Goal: Feedback & Contribution: Leave review/rating

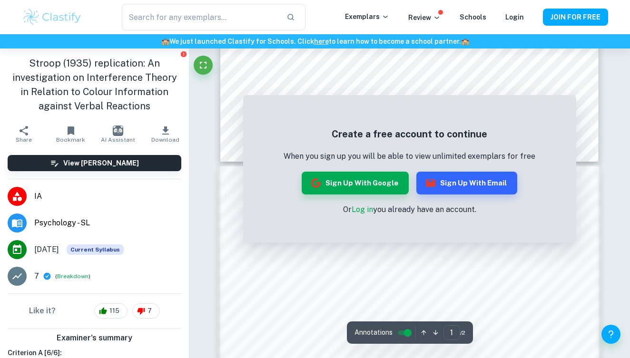
scroll to position [386, 0]
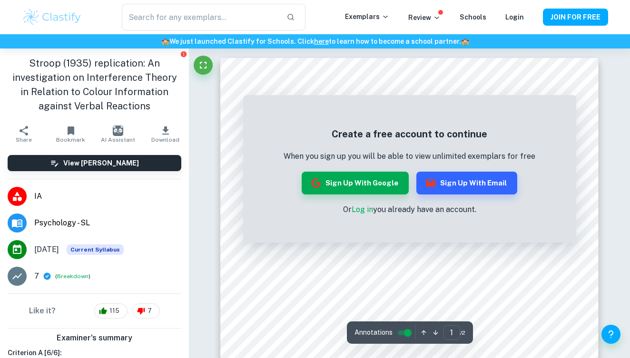
click at [271, 117] on div "Create a free account to continue When you sign up you will be able to view unl…" at bounding box center [409, 171] width 333 height 143
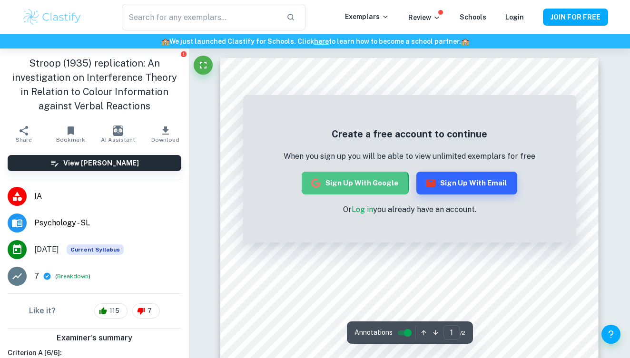
click at [334, 184] on button "Sign up with Google" at bounding box center [354, 183] width 107 height 23
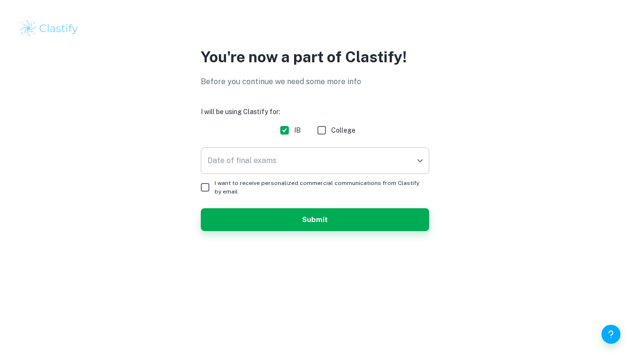
click at [394, 156] on body "We value your privacy We use cookies to enhance your browsing experience, serve…" at bounding box center [315, 179] width 630 height 358
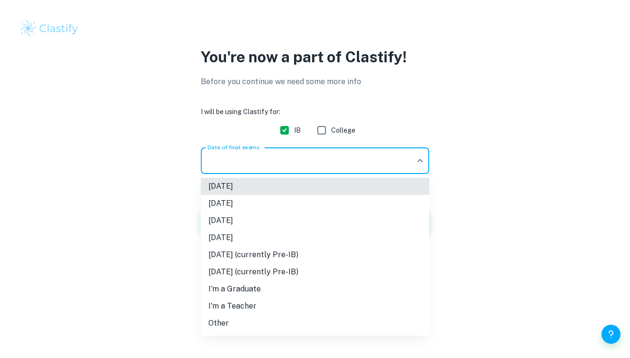
click at [370, 215] on li "[DATE]" at bounding box center [315, 220] width 228 height 17
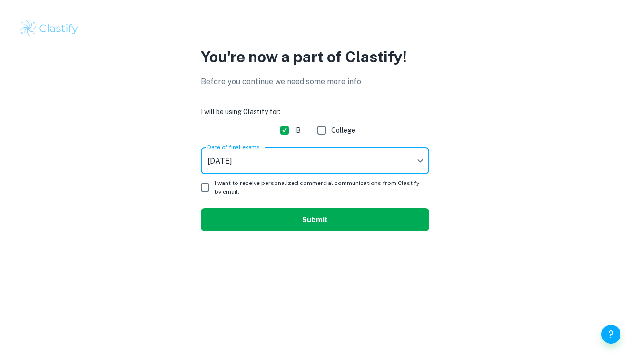
click at [237, 209] on button "Submit" at bounding box center [315, 219] width 228 height 23
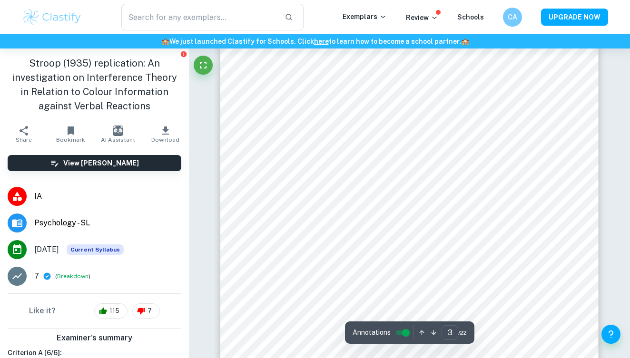
type input "4"
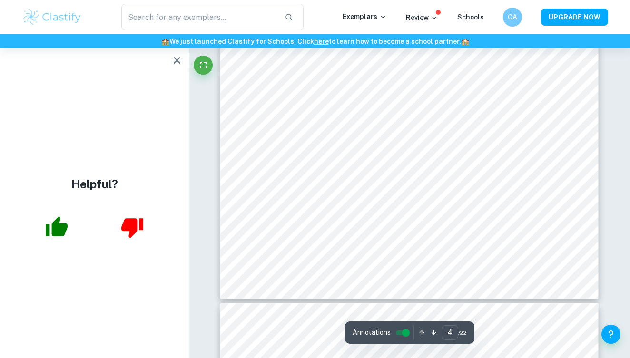
scroll to position [1849, 0]
